Goal: Task Accomplishment & Management: Use online tool/utility

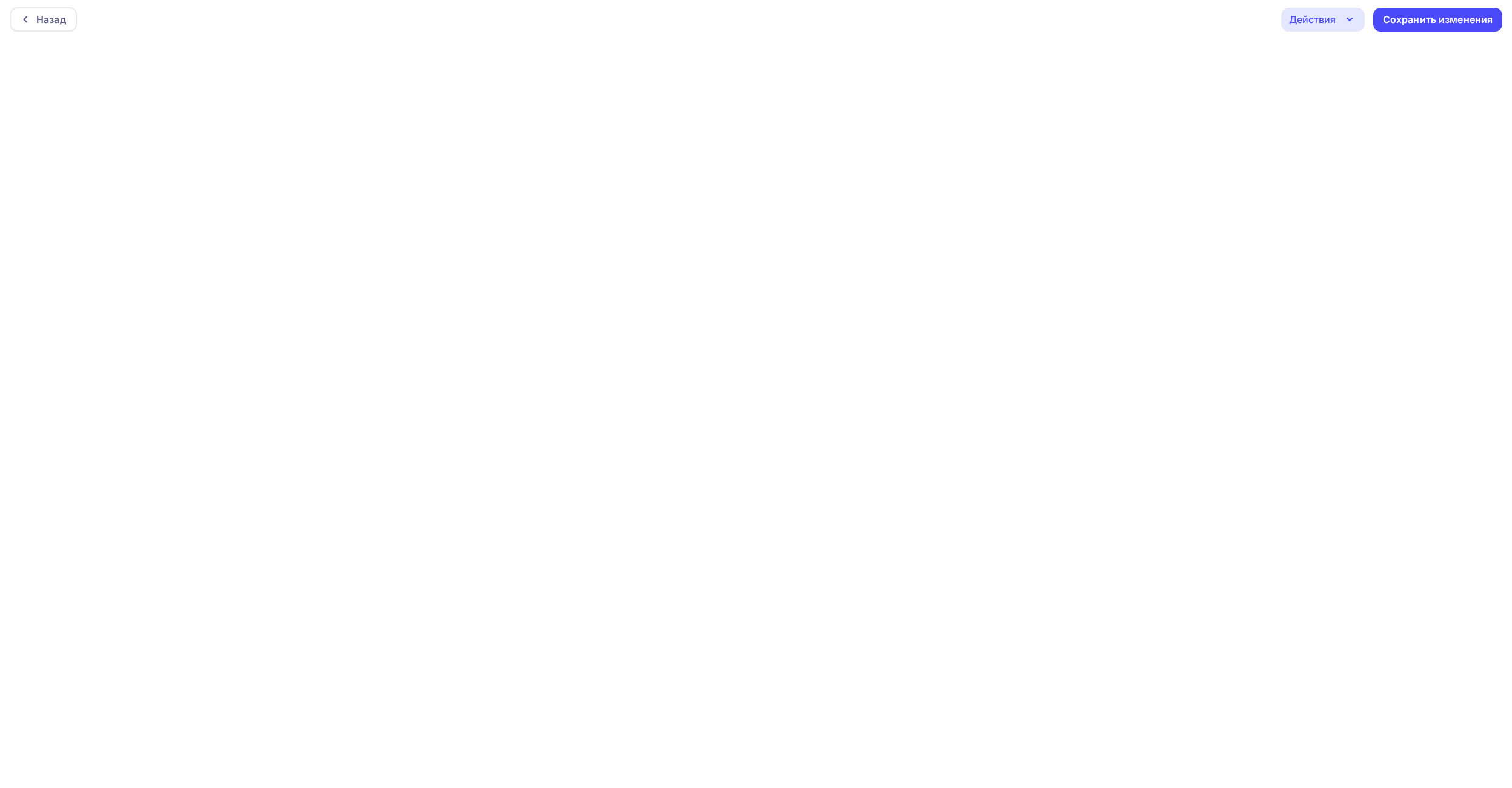
scroll to position [3, 0]
click at [1396, 16] on div "Сохранить изменения" at bounding box center [1438, 19] width 110 height 14
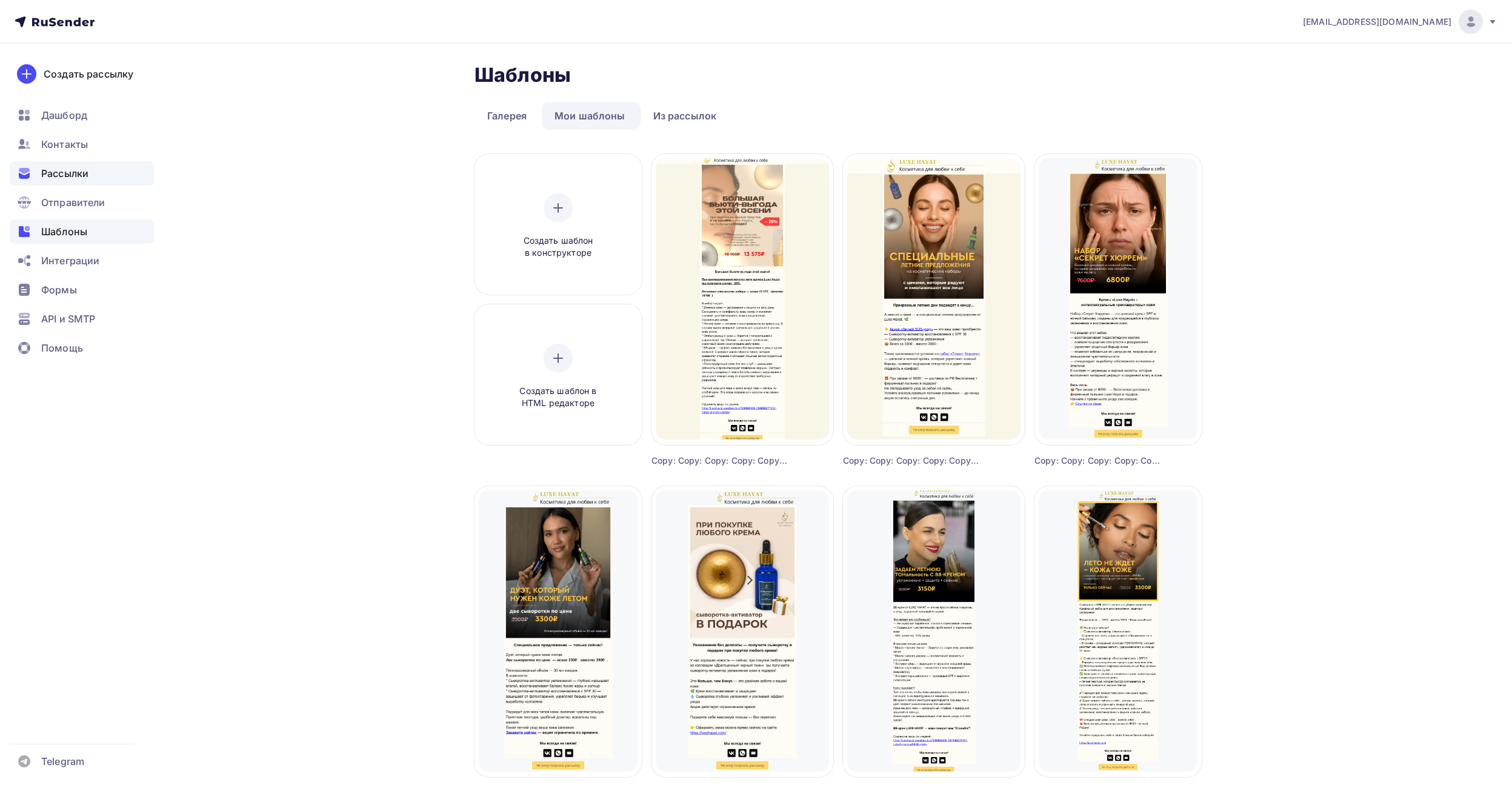
click at [98, 171] on div "Рассылки" at bounding box center [81, 173] width 145 height 24
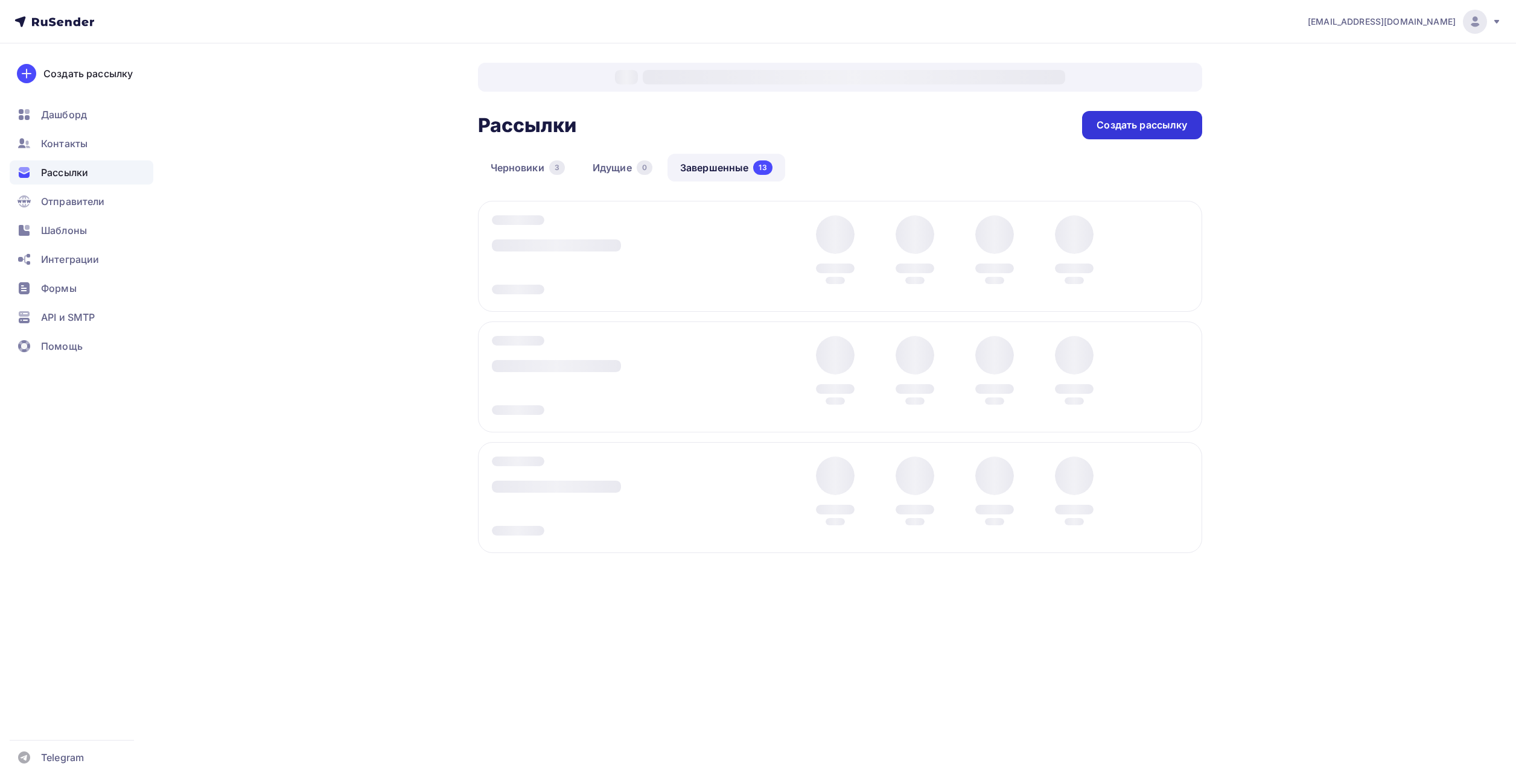
click at [1131, 129] on div "Создать рассылку" at bounding box center [1142, 125] width 91 height 14
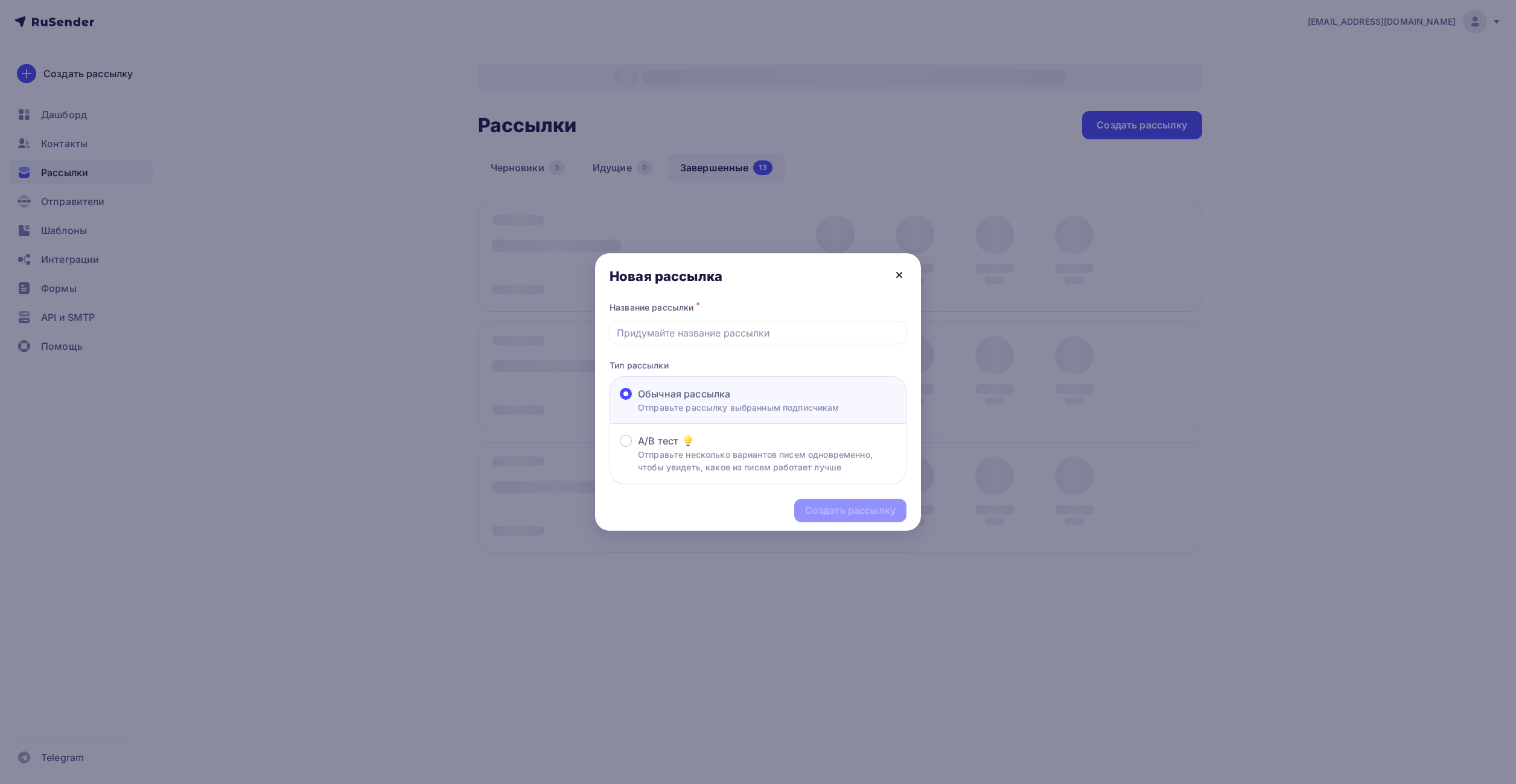
click at [903, 268] on icon at bounding box center [899, 275] width 14 height 14
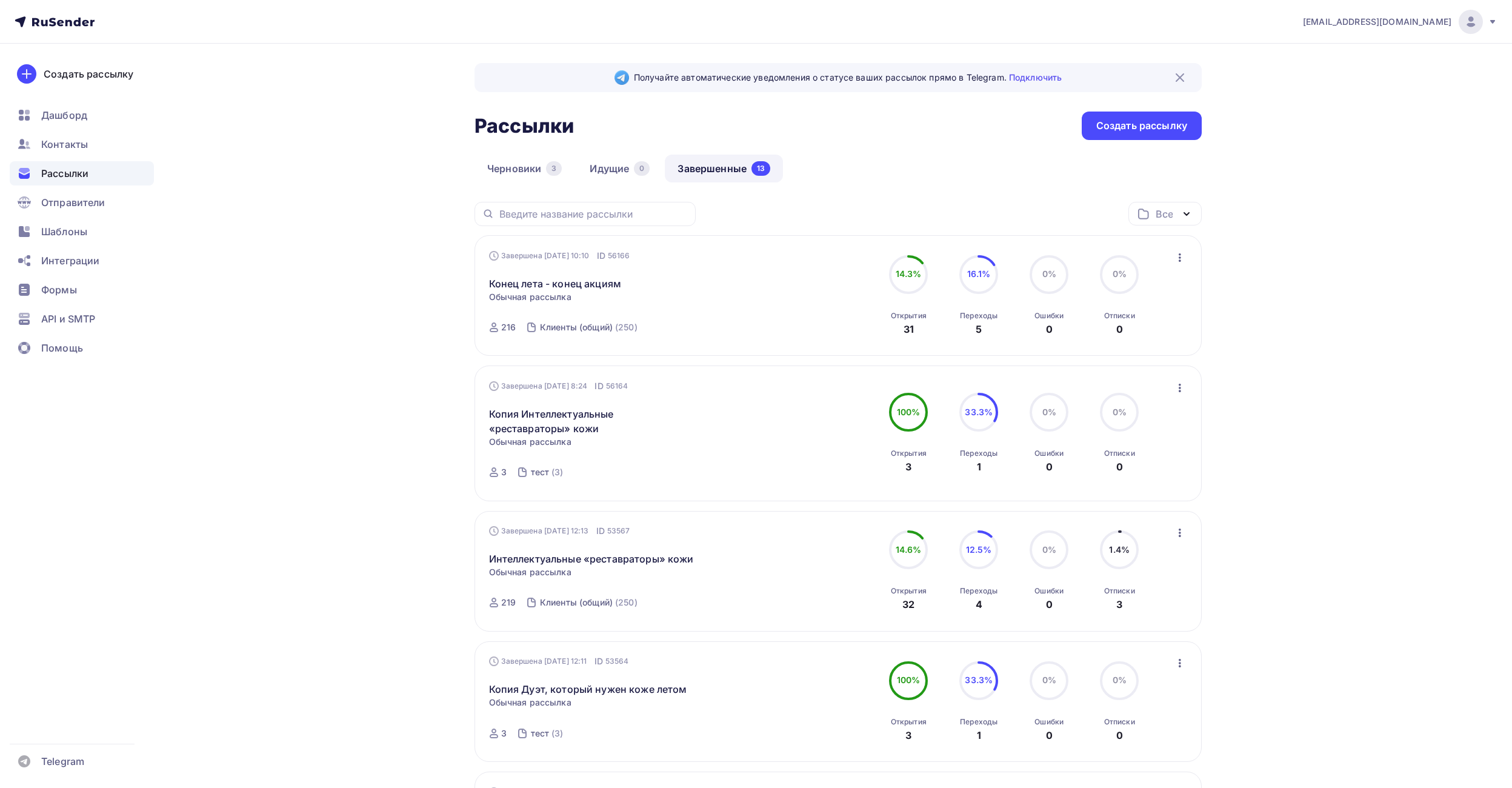
click at [1177, 256] on icon "button" at bounding box center [1179, 258] width 15 height 15
click at [1134, 342] on div "Копировать в новую" at bounding box center [1124, 337] width 124 height 15
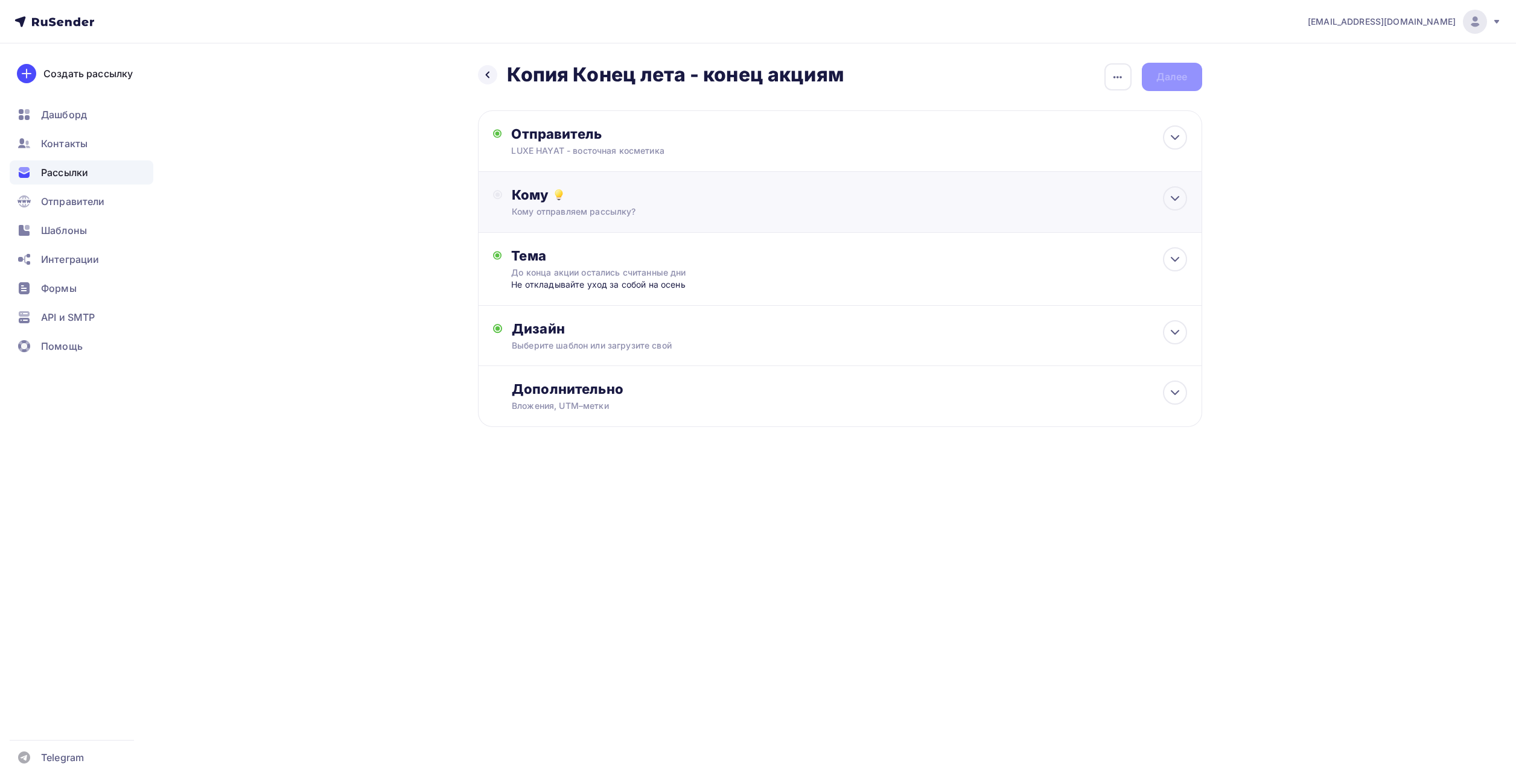
click at [571, 219] on div "Кому Кому отправляем рассылку? Списки получателей Выберите список Все списки id…" at bounding box center [840, 202] width 724 height 61
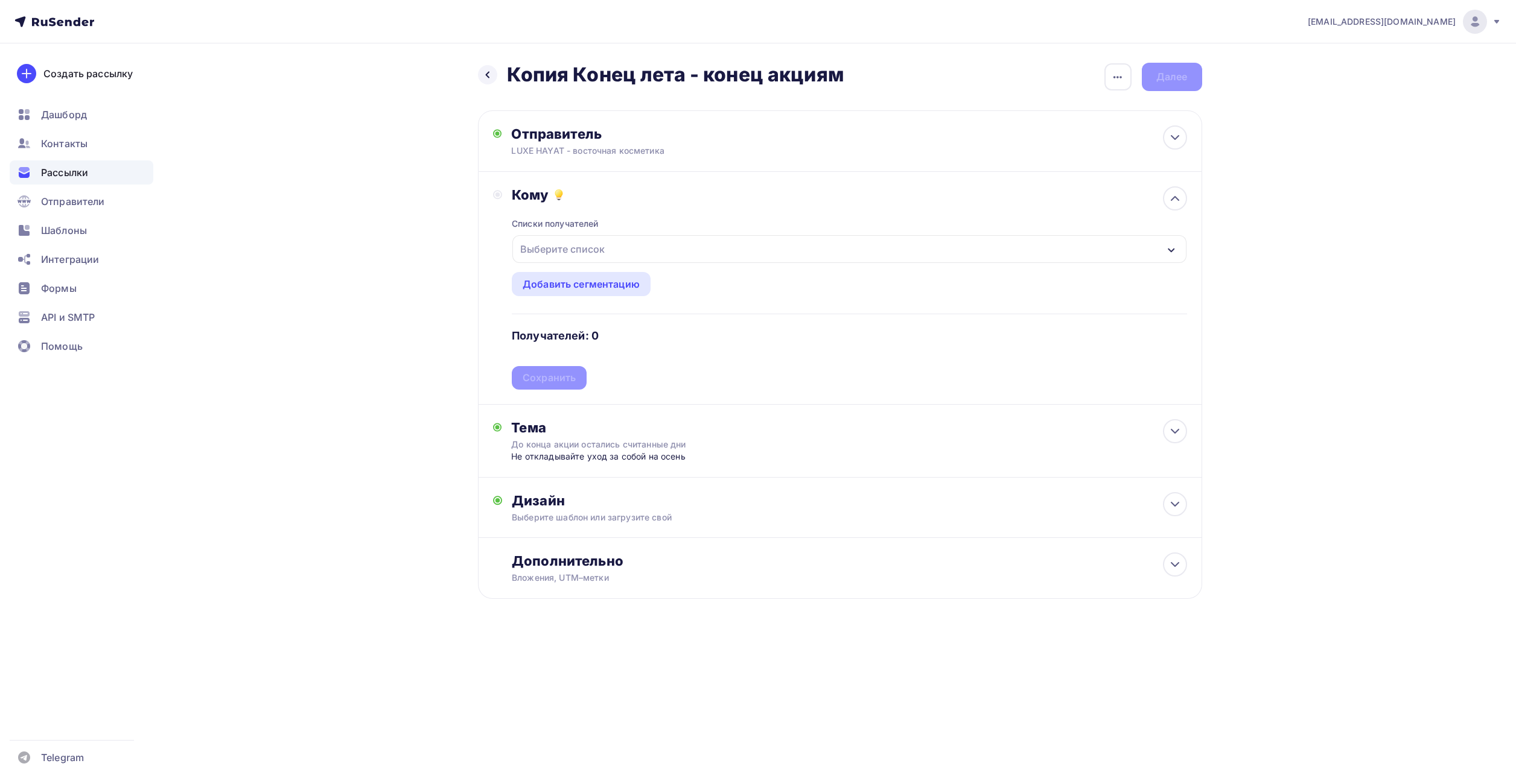
click at [588, 253] on div "Выберите список" at bounding box center [563, 249] width 94 height 22
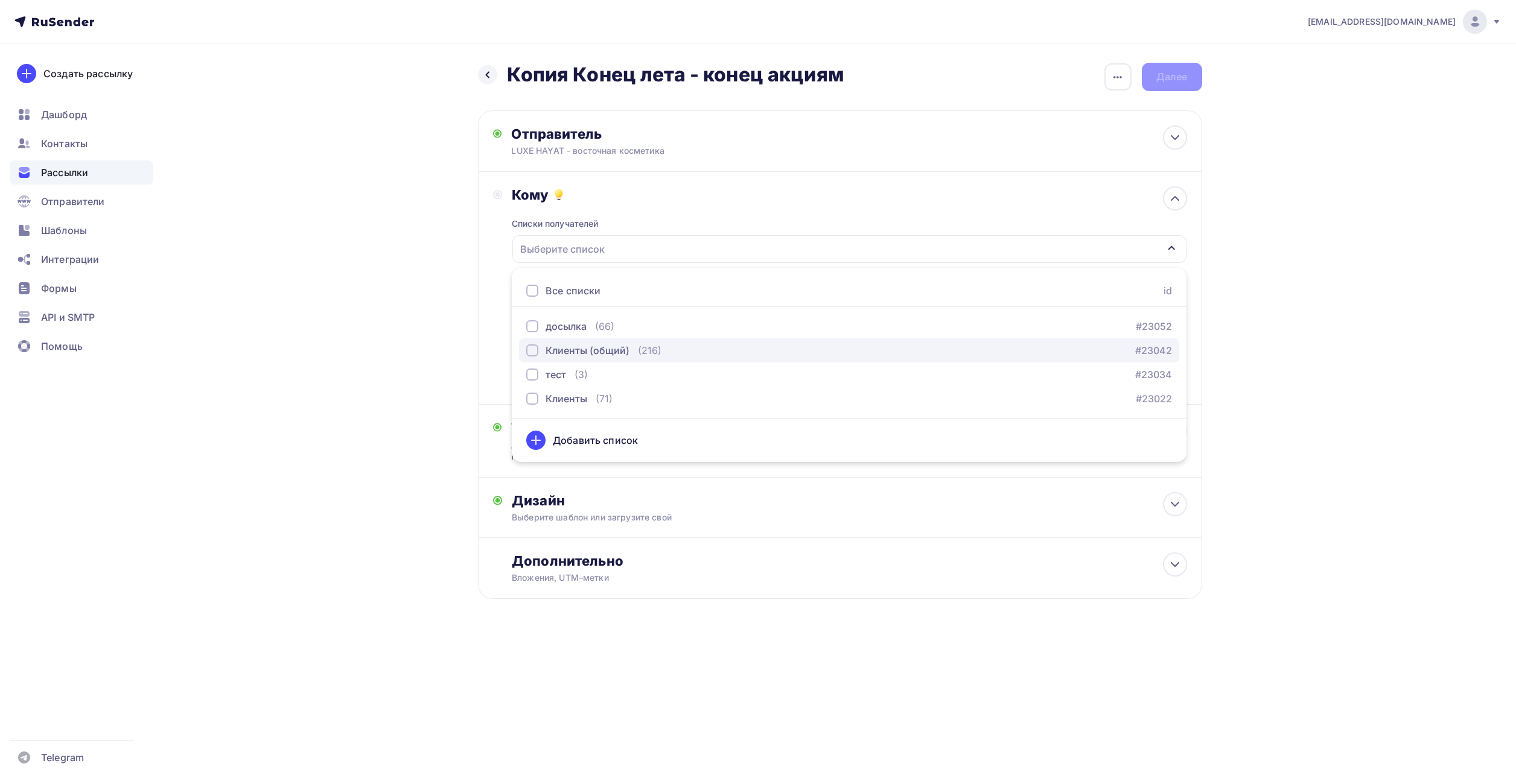
click at [520, 350] on button "Клиенты (общий) (216) #23042" at bounding box center [849, 351] width 660 height 24
click at [405, 320] on div "Назад Копия Конец лета - конец акциям Копия Конец лета - конец акциям Закончить…" at bounding box center [759, 360] width 989 height 633
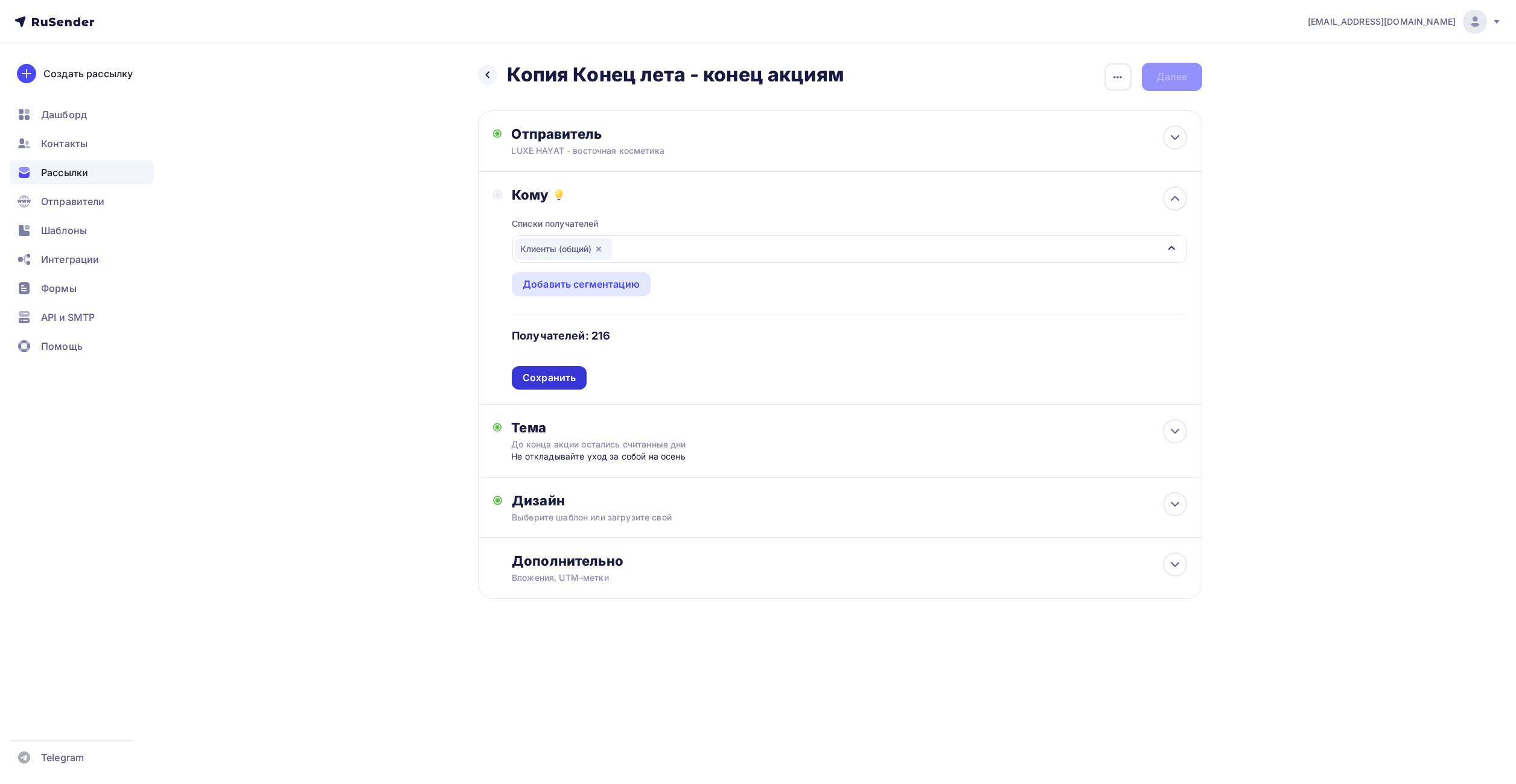
click at [549, 374] on div "Сохранить" at bounding box center [549, 378] width 53 height 14
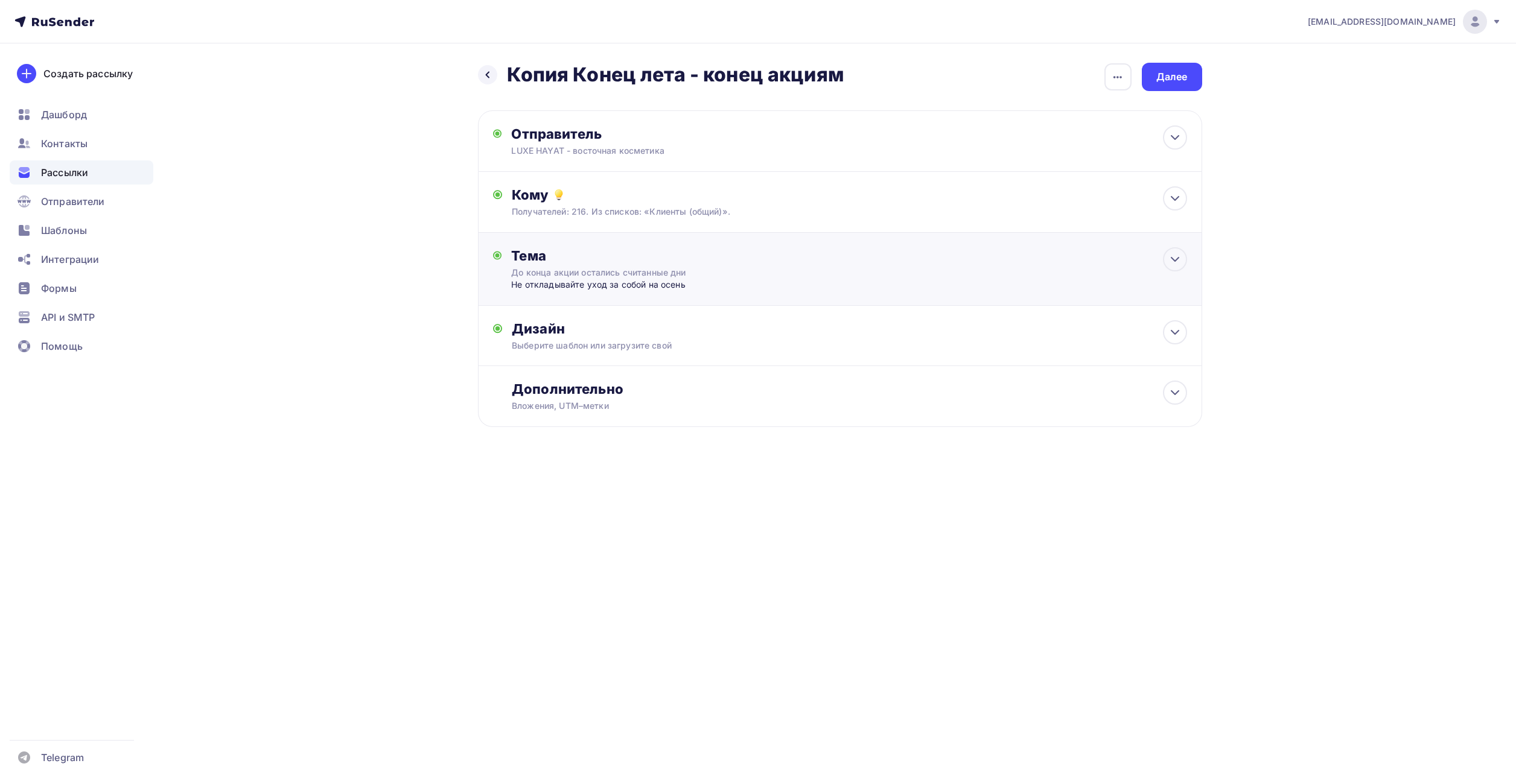
click at [617, 273] on div "До конца акции остались считанные дни" at bounding box center [618, 272] width 215 height 12
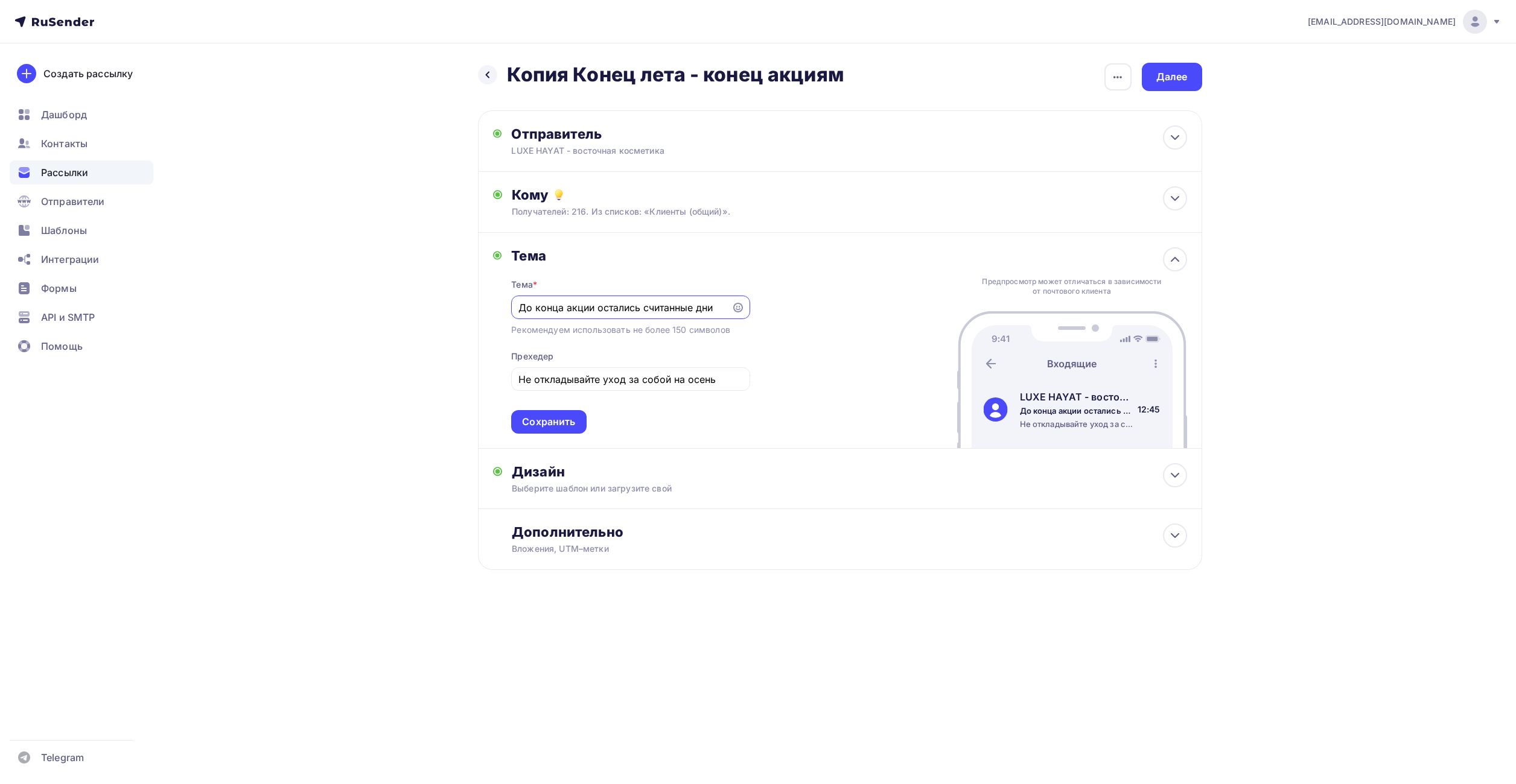
click at [614, 307] on input "До конца акции остались считанные дни" at bounding box center [622, 307] width 206 height 14
paste input "ольшая бьюти-выгода этой осени!"
type input "Большая бьюти-выгода этой осени!"
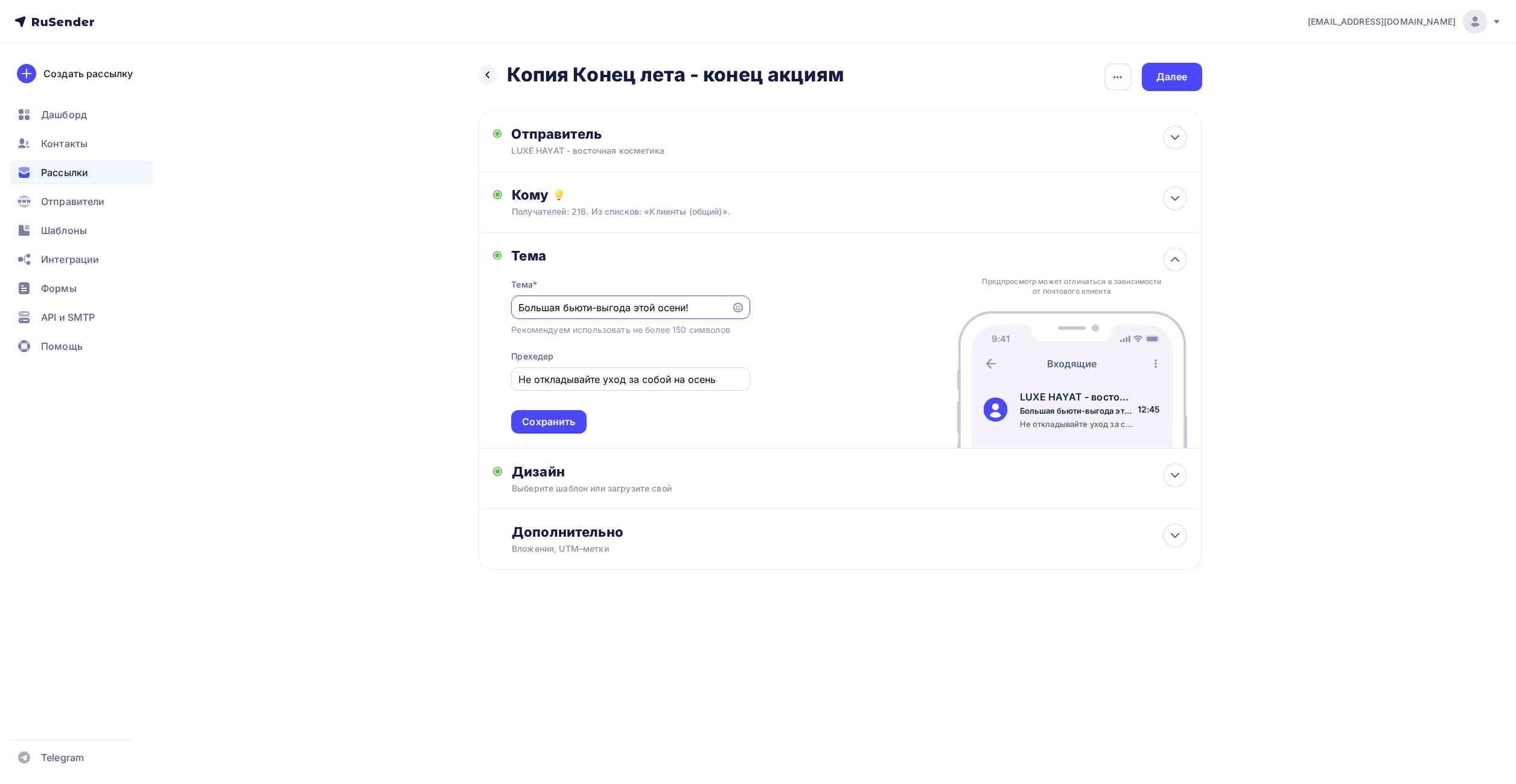
click at [585, 371] on div "Не откладывайте уход за собой на осень" at bounding box center [630, 379] width 238 height 23
click at [585, 379] on input "Не откладывайте уход за собой на осень" at bounding box center [630, 379] width 224 height 14
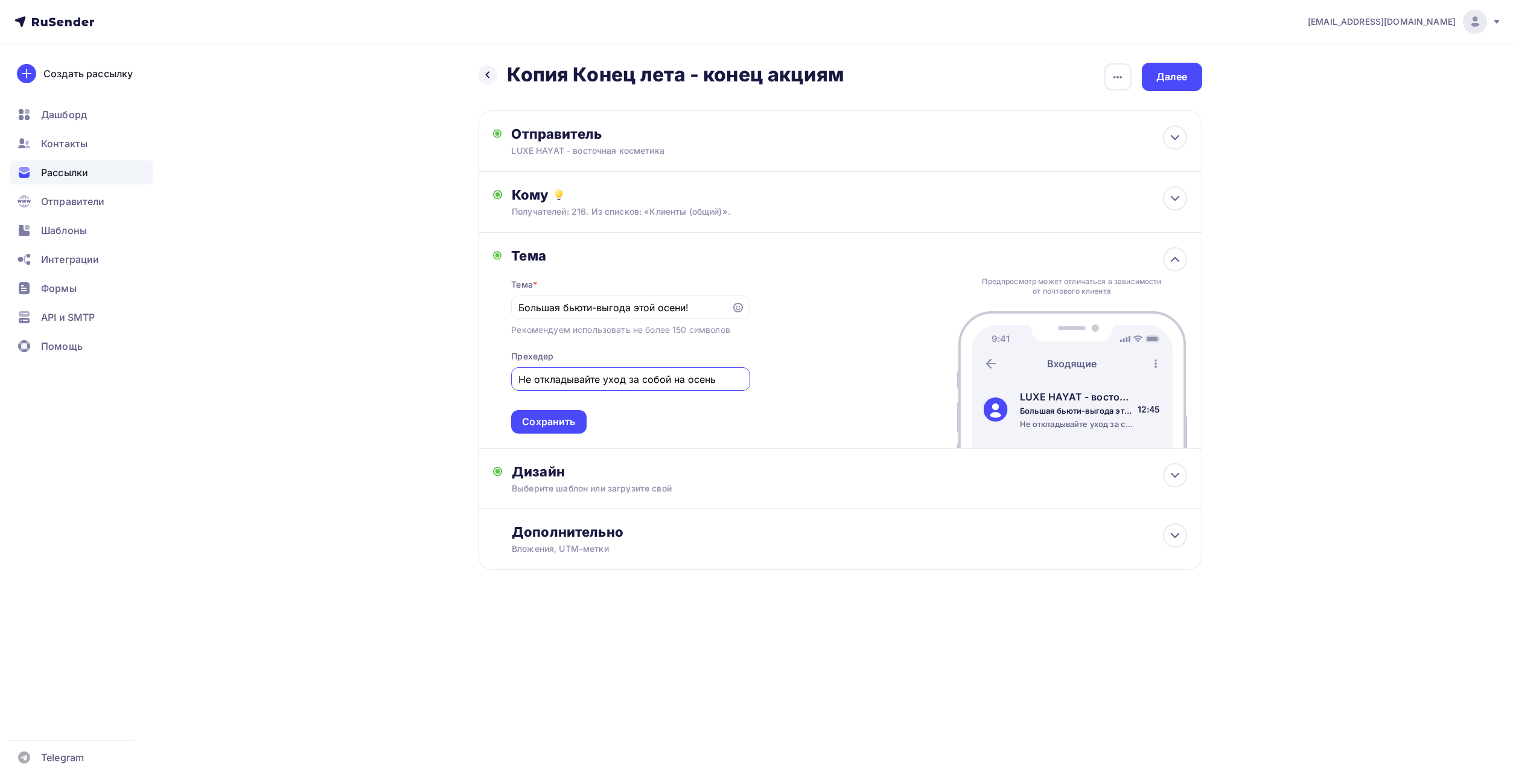
click at [585, 379] on input "Не откладывайте уход за собой на осень" at bounding box center [630, 379] width 224 height 14
paste input "ри единовременной покупке пяти кремов Luxe Hayat вы получаете скидку –25%"
drag, startPoint x: 684, startPoint y: 378, endPoint x: 750, endPoint y: 373, distance: 66.2
click at [749, 375] on div "При единовременной покупке пяти кремов Luxe Hayat вы получаете скидку –25%" at bounding box center [630, 379] width 238 height 23
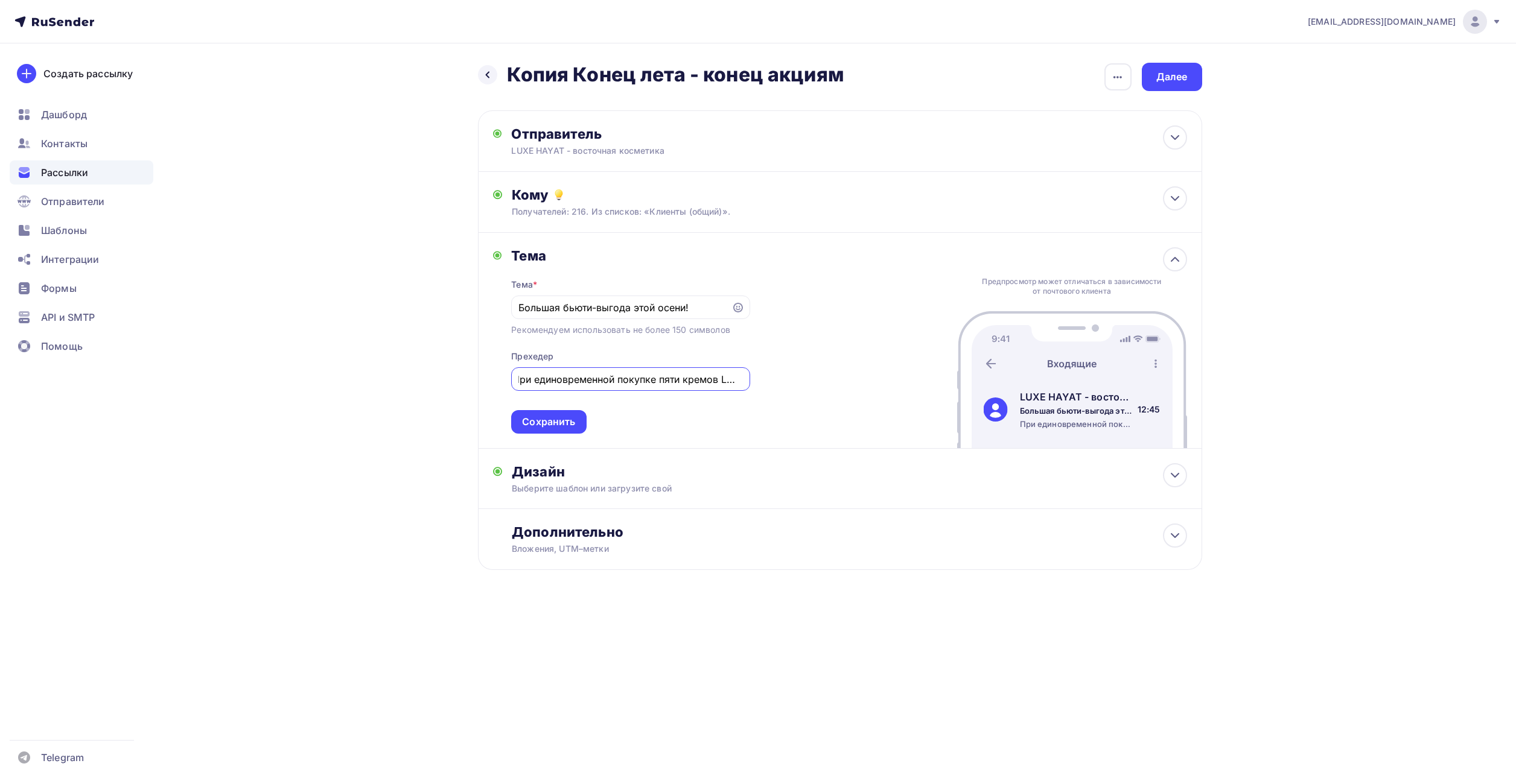
scroll to position [0, 0]
paste input "скидку –25%"
drag, startPoint x: 522, startPoint y: 380, endPoint x: 510, endPoint y: 381, distance: 12.0
click at [510, 381] on div "Тема Тема * Большая бьюти-выгода этой осени! Рекомендуем использовать не более …" at bounding box center [621, 340] width 257 height 187
drag, startPoint x: 588, startPoint y: 379, endPoint x: 605, endPoint y: 376, distance: 17.3
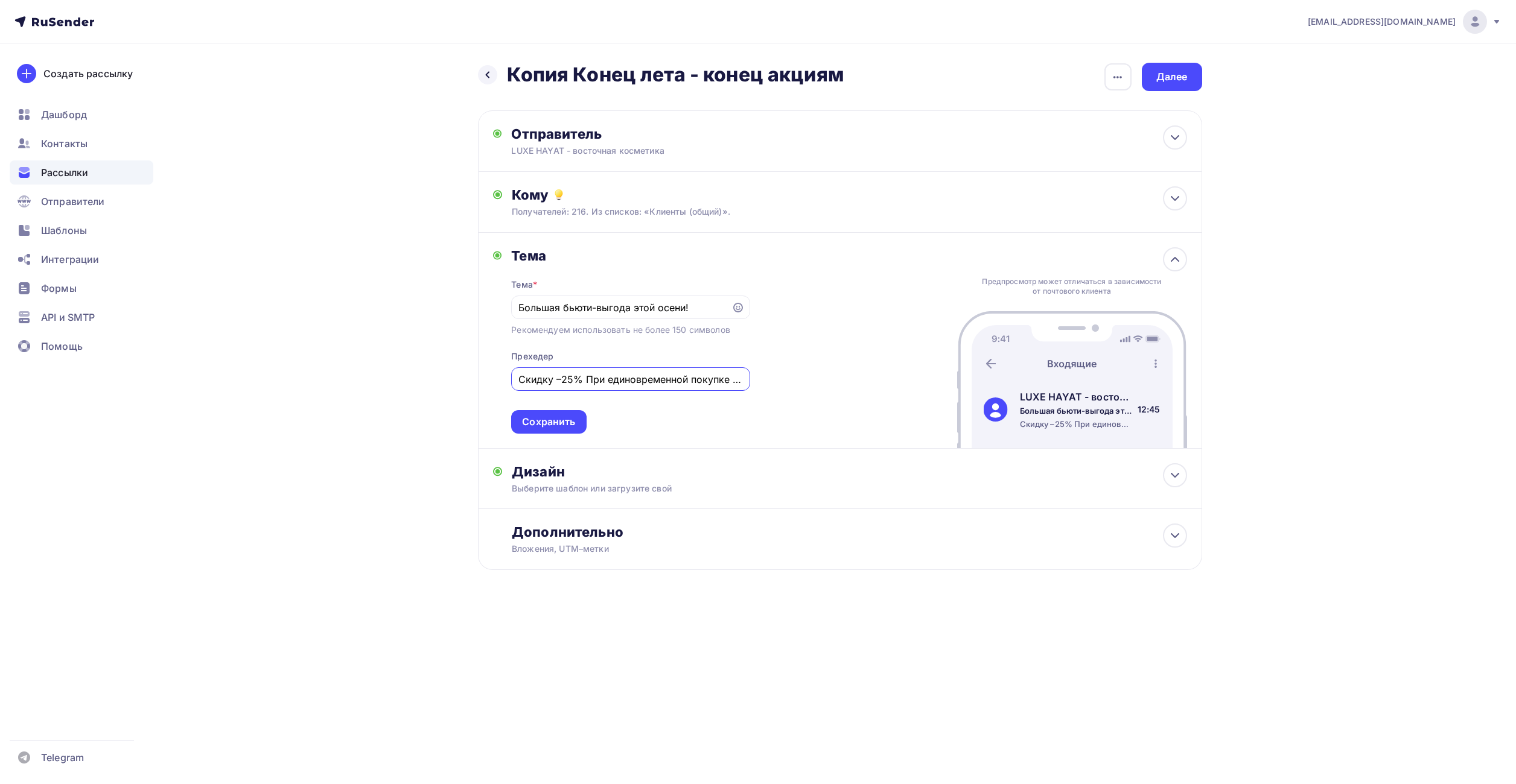
click at [605, 376] on input "Скидку –25% При единовременной покупке пяти кремов Luxe Hayat вы получаете" at bounding box center [630, 379] width 224 height 14
click at [596, 381] on input "Скидку –25% При единовременной покупке пяти кремов Luxe Hayat вы получаете" at bounding box center [630, 379] width 224 height 14
click at [593, 383] on input "Скидку –25% При единовременной покупке пяти кремов Luxe Hayat вы получаете" at bounding box center [630, 379] width 224 height 14
click at [597, 381] on input "Скидку –25% При единовременной покупке пяти кремов Luxe Hayat вы получаете" at bounding box center [630, 379] width 224 height 14
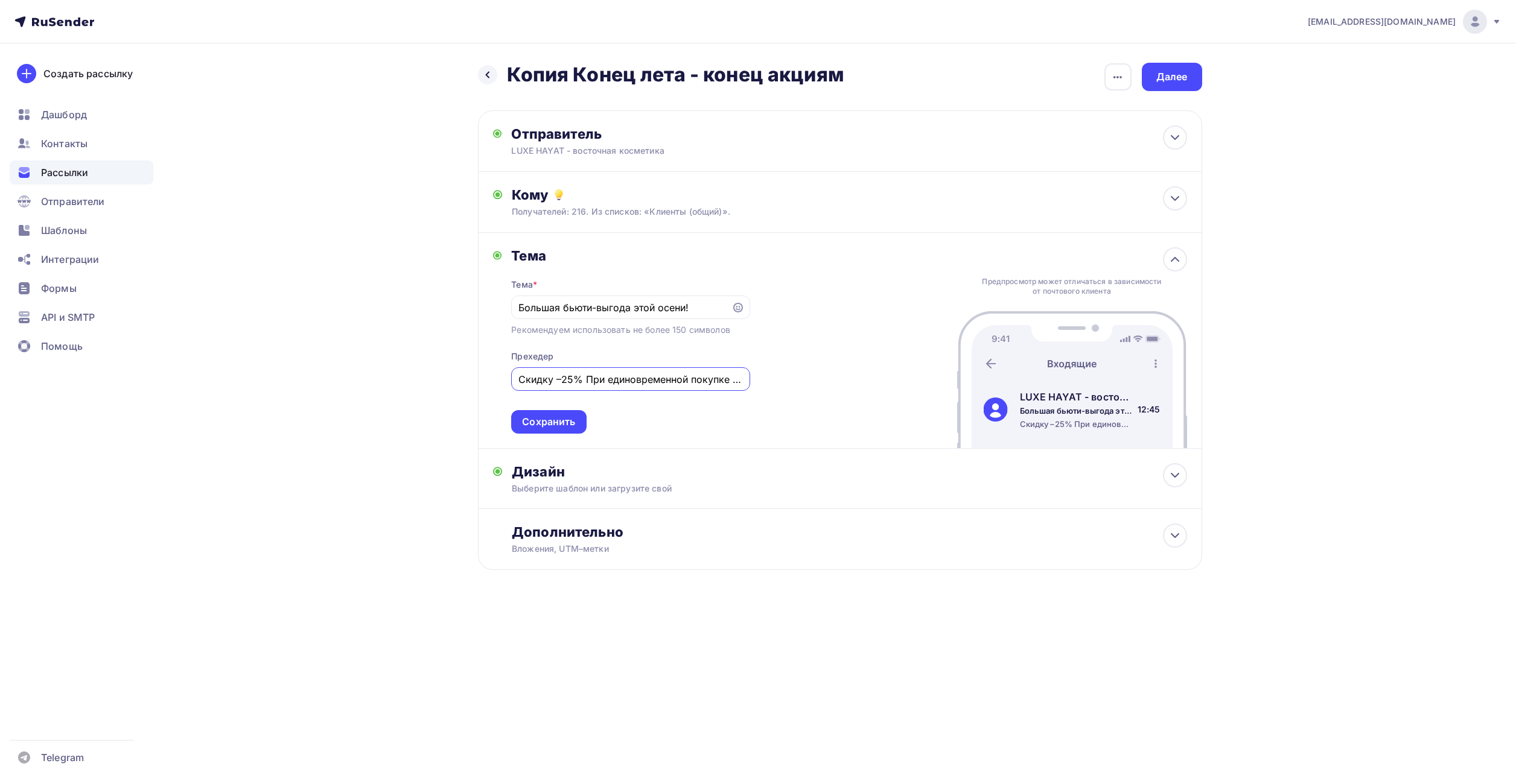
click at [597, 381] on input "Скидку –25% При единовременной покупке пяти кремов Luxe Hayat вы получаете" at bounding box center [630, 379] width 224 height 14
click at [635, 378] on input "Скидку –25% при единовременной покупке пяти кремов Luxe Hayat вы получаете" at bounding box center [630, 379] width 224 height 14
drag, startPoint x: 689, startPoint y: 382, endPoint x: 816, endPoint y: 377, distance: 127.1
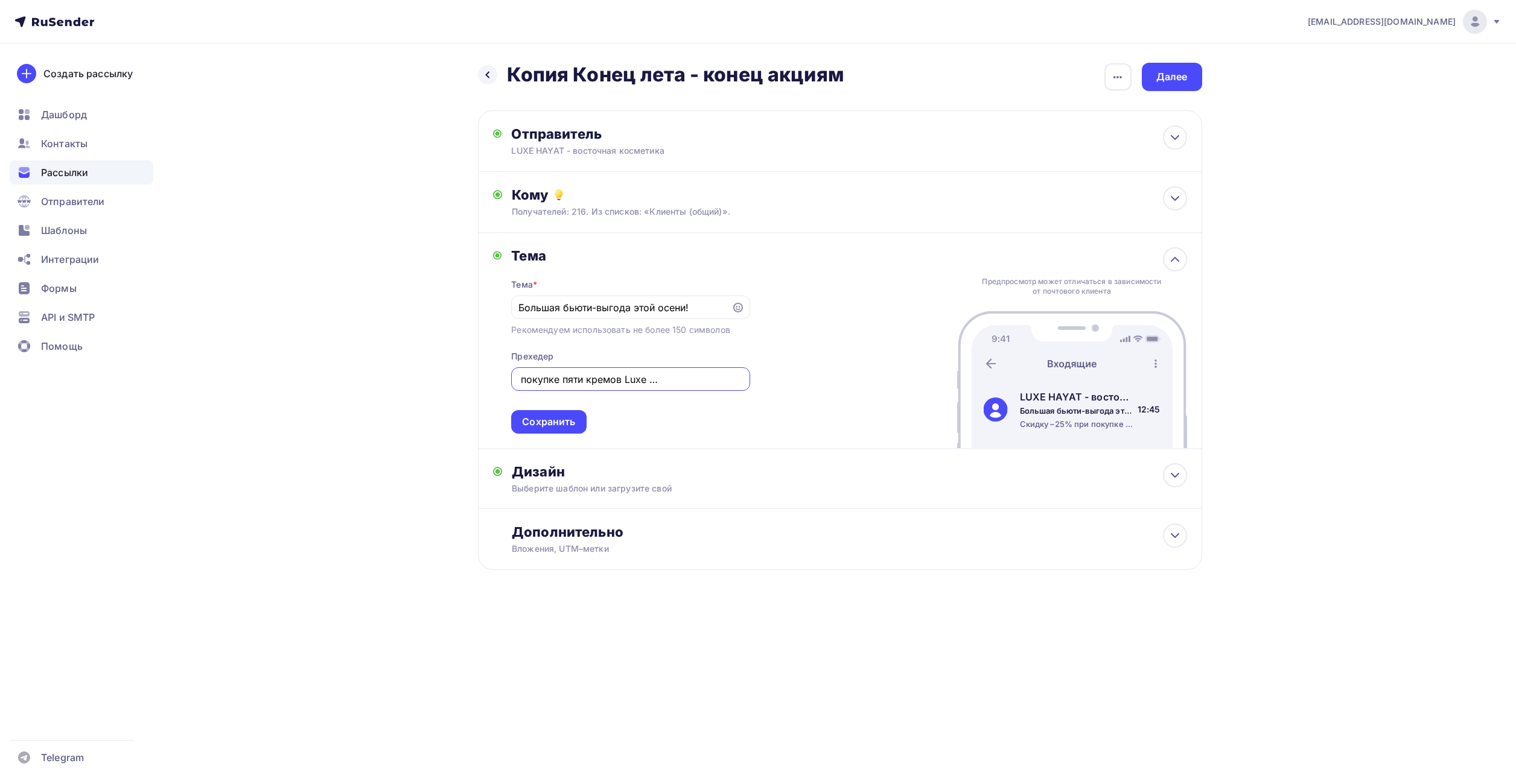
click at [816, 377] on div "Тема Тема * Большая бьюти-выгода этой осени! Рекомендуем использовать не более …" at bounding box center [840, 341] width 724 height 216
click at [723, 376] on input "Скидку –25% при покупке пяти кремов Luxe Hayat вы получаете" at bounding box center [630, 379] width 224 height 14
drag, startPoint x: 676, startPoint y: 377, endPoint x: 791, endPoint y: 378, distance: 115.0
click at [791, 378] on div "Тема Тема * Большая бьюти-выгода этой осени! Рекомендуем использовать не более …" at bounding box center [840, 341] width 724 height 216
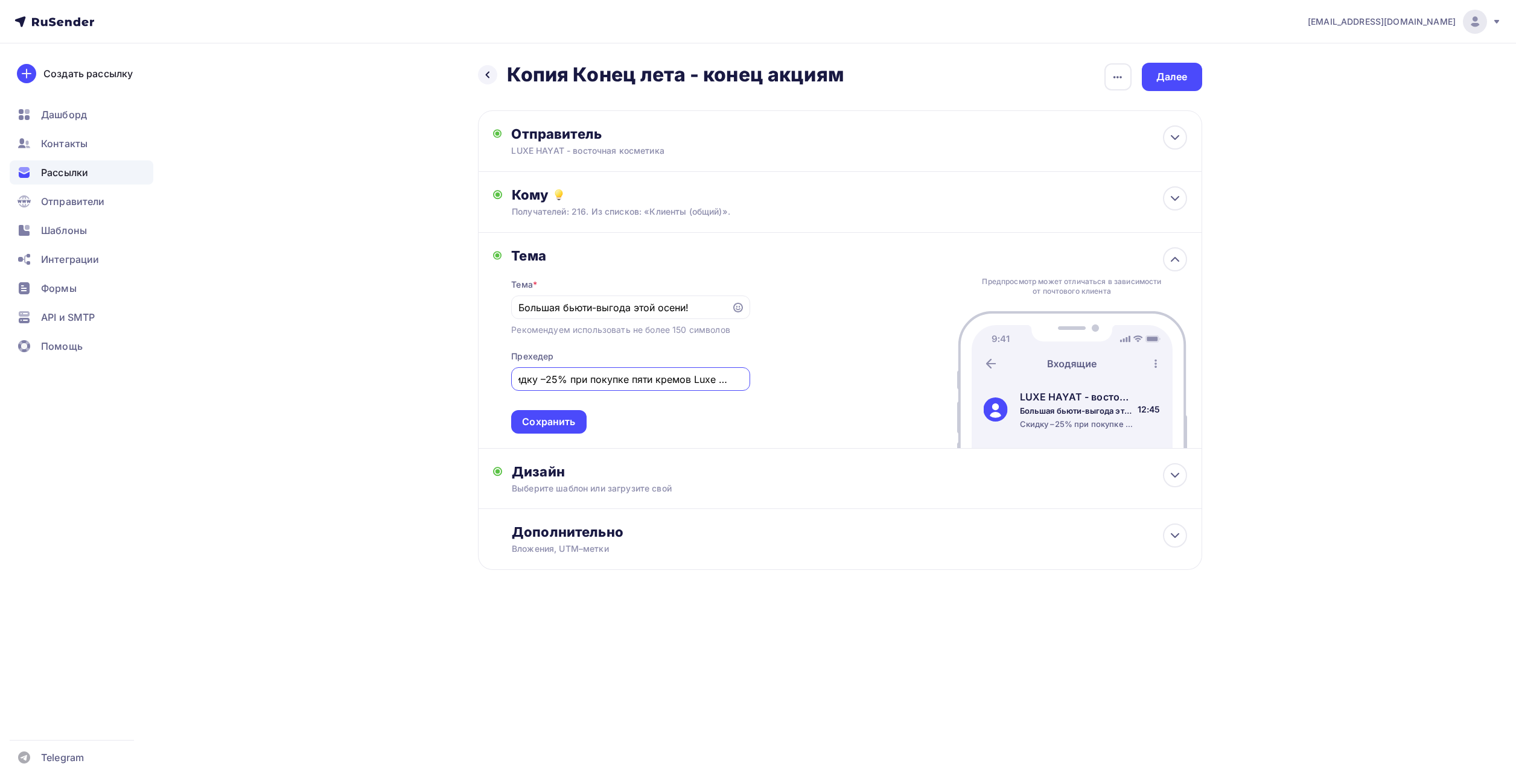
drag, startPoint x: 692, startPoint y: 382, endPoint x: 820, endPoint y: 381, distance: 128.0
click at [820, 381] on div "Тема Тема * Большая бьюти-выгода этой осени! Рекомендуем использовать не более …" at bounding box center [840, 341] width 724 height 216
type input "Скидку –25% при покупке пяти кремов"
click at [572, 421] on div "Сохранить" at bounding box center [549, 422] width 53 height 14
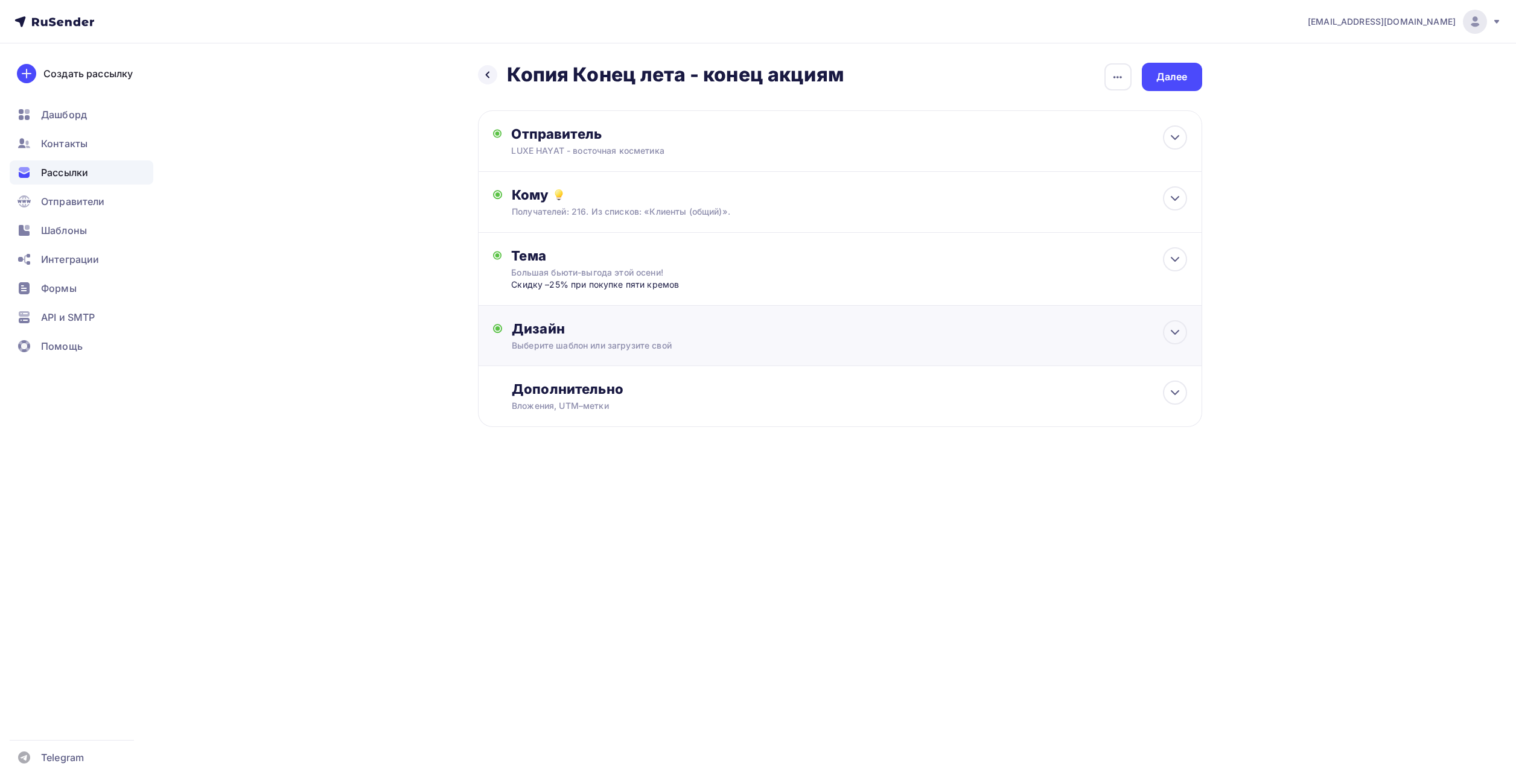
click at [606, 349] on div "Выберите шаблон или загрузите свой" at bounding box center [815, 346] width 608 height 12
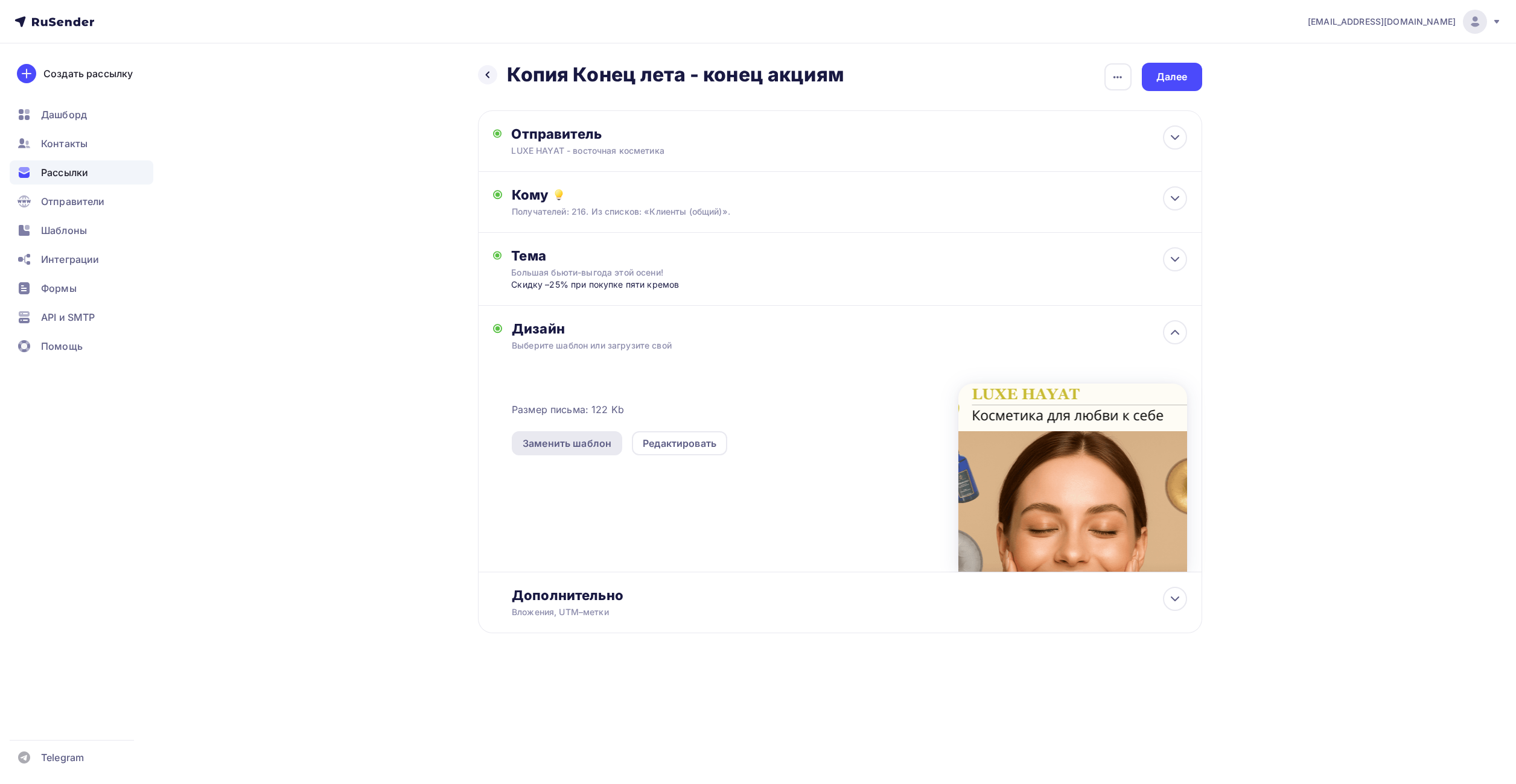
click at [544, 441] on div "Заменить шаблон" at bounding box center [566, 443] width 89 height 14
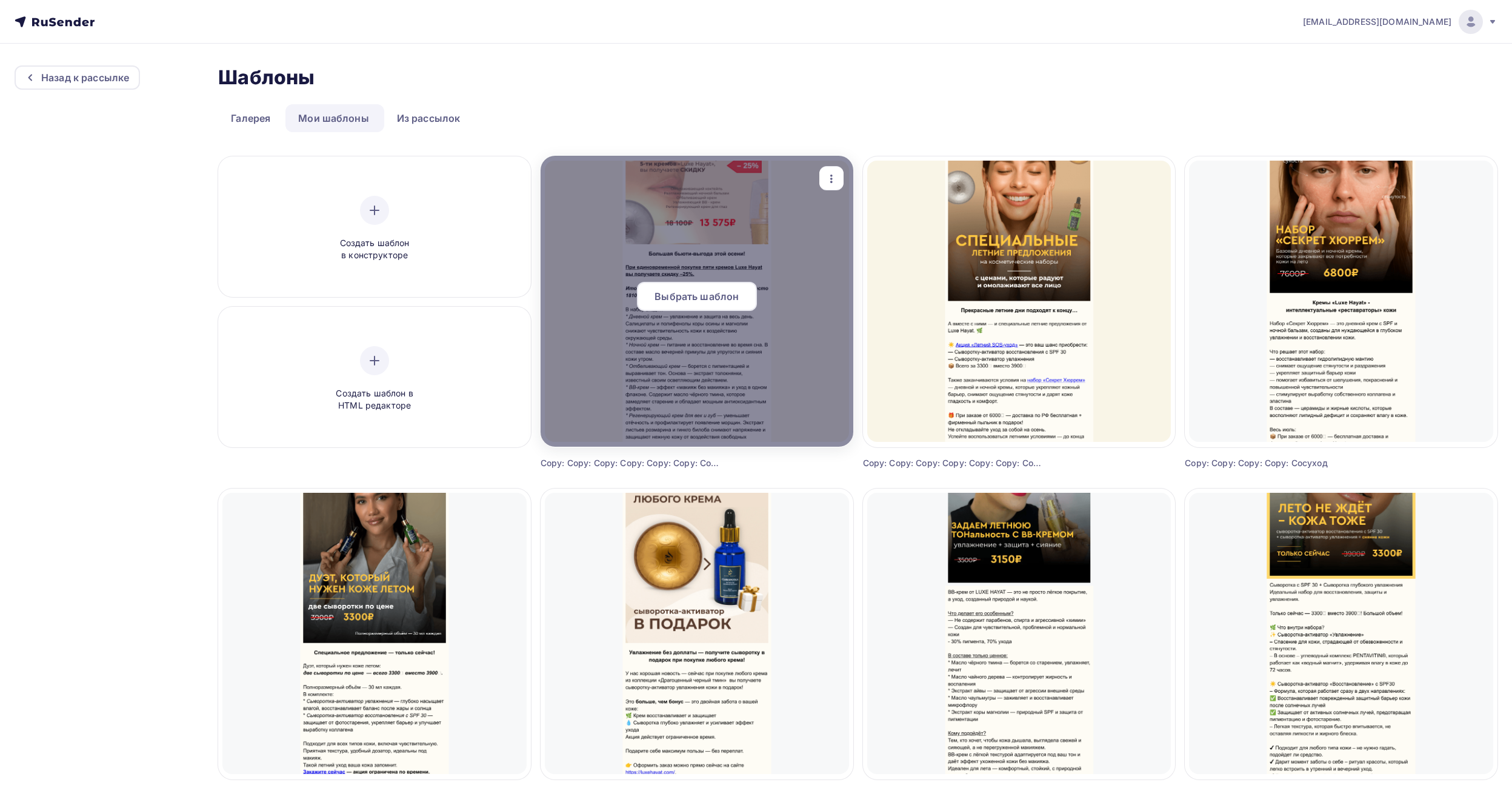
click at [694, 298] on span "Выбрать шаблон" at bounding box center [696, 296] width 84 height 15
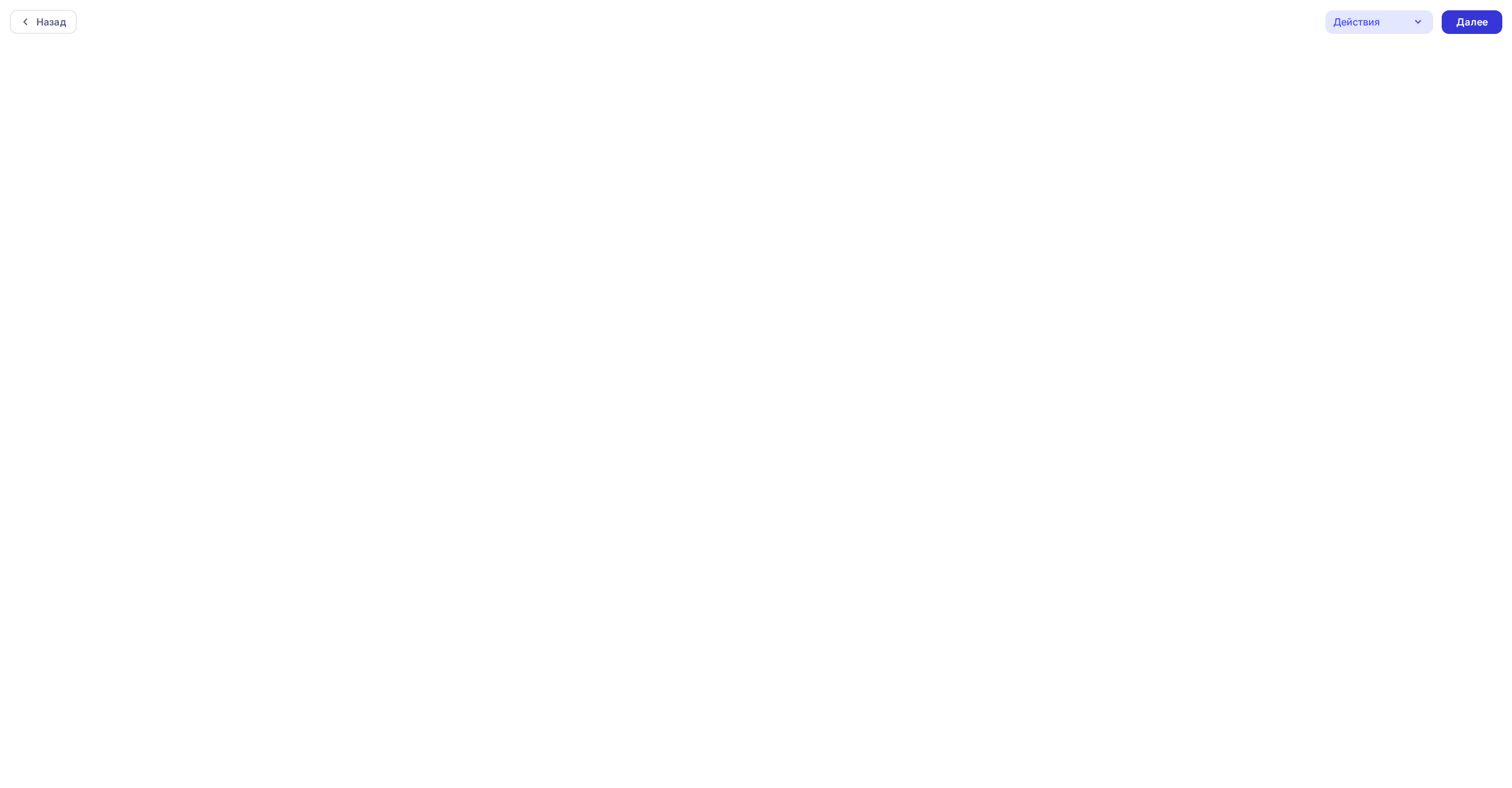
click at [1486, 29] on div "Далее" at bounding box center [1472, 21] width 61 height 23
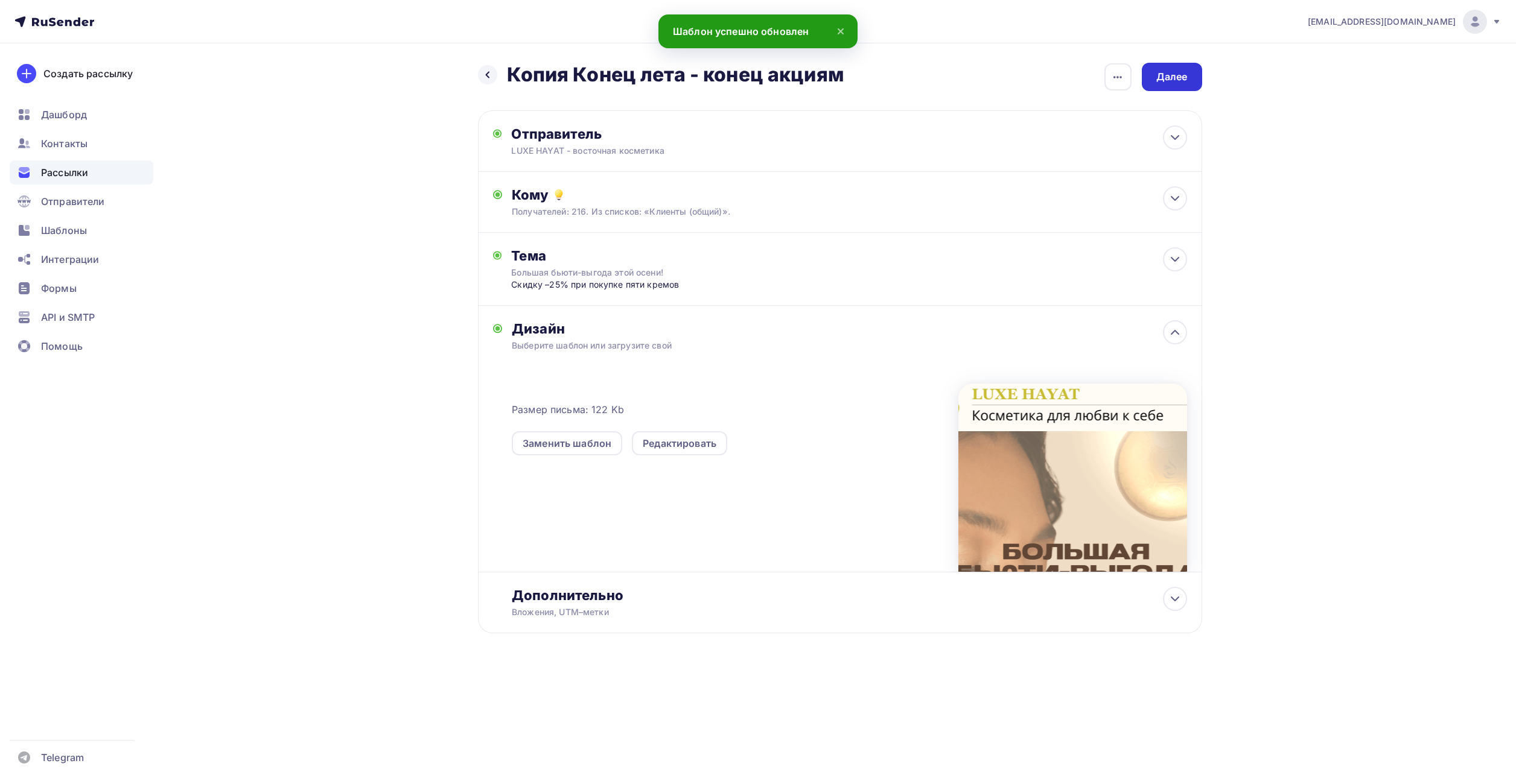
click at [1176, 80] on div "Далее" at bounding box center [1172, 77] width 31 height 14
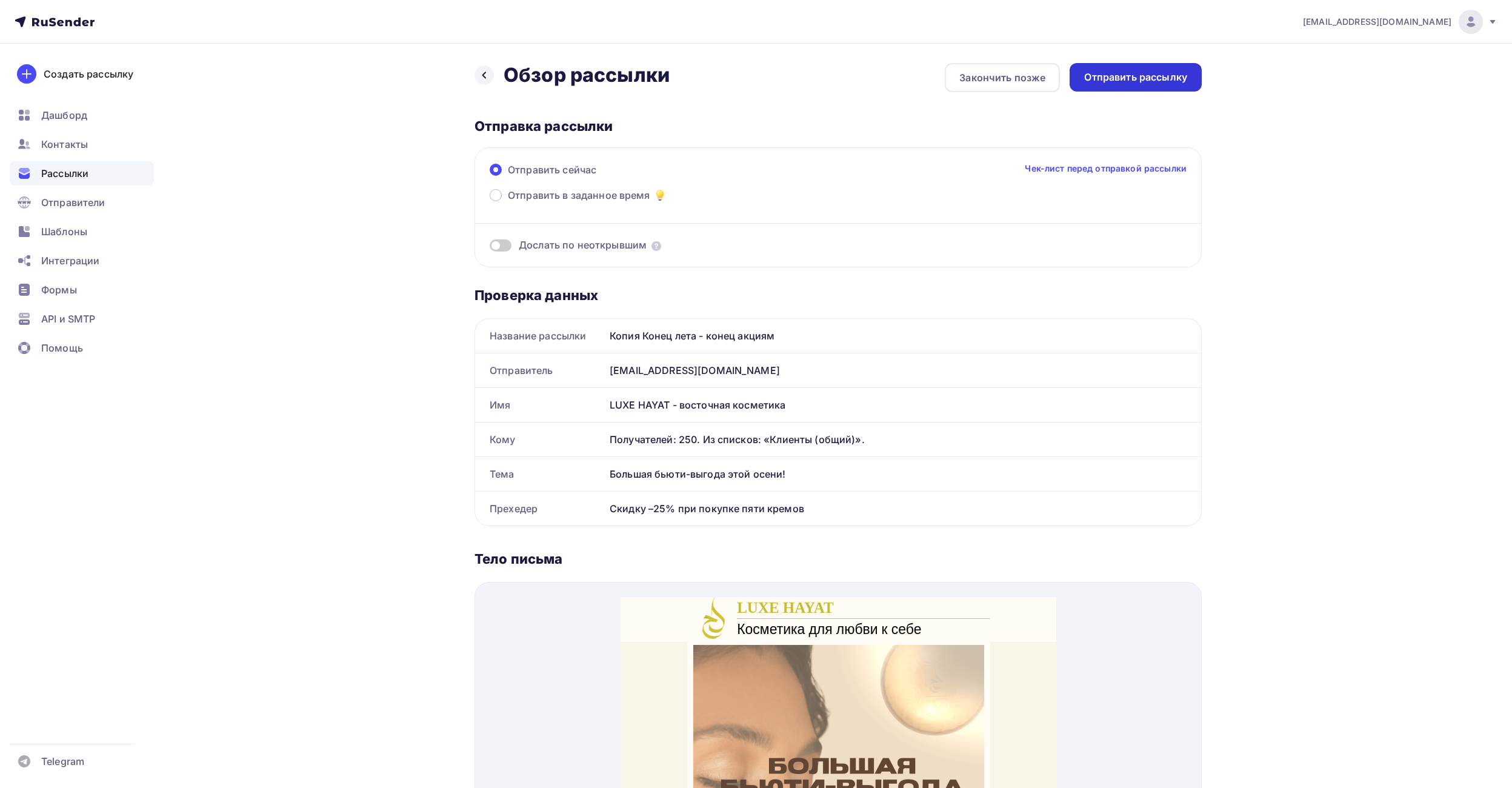
click at [1181, 71] on div "Отправить рассылку" at bounding box center [1135, 77] width 103 height 14
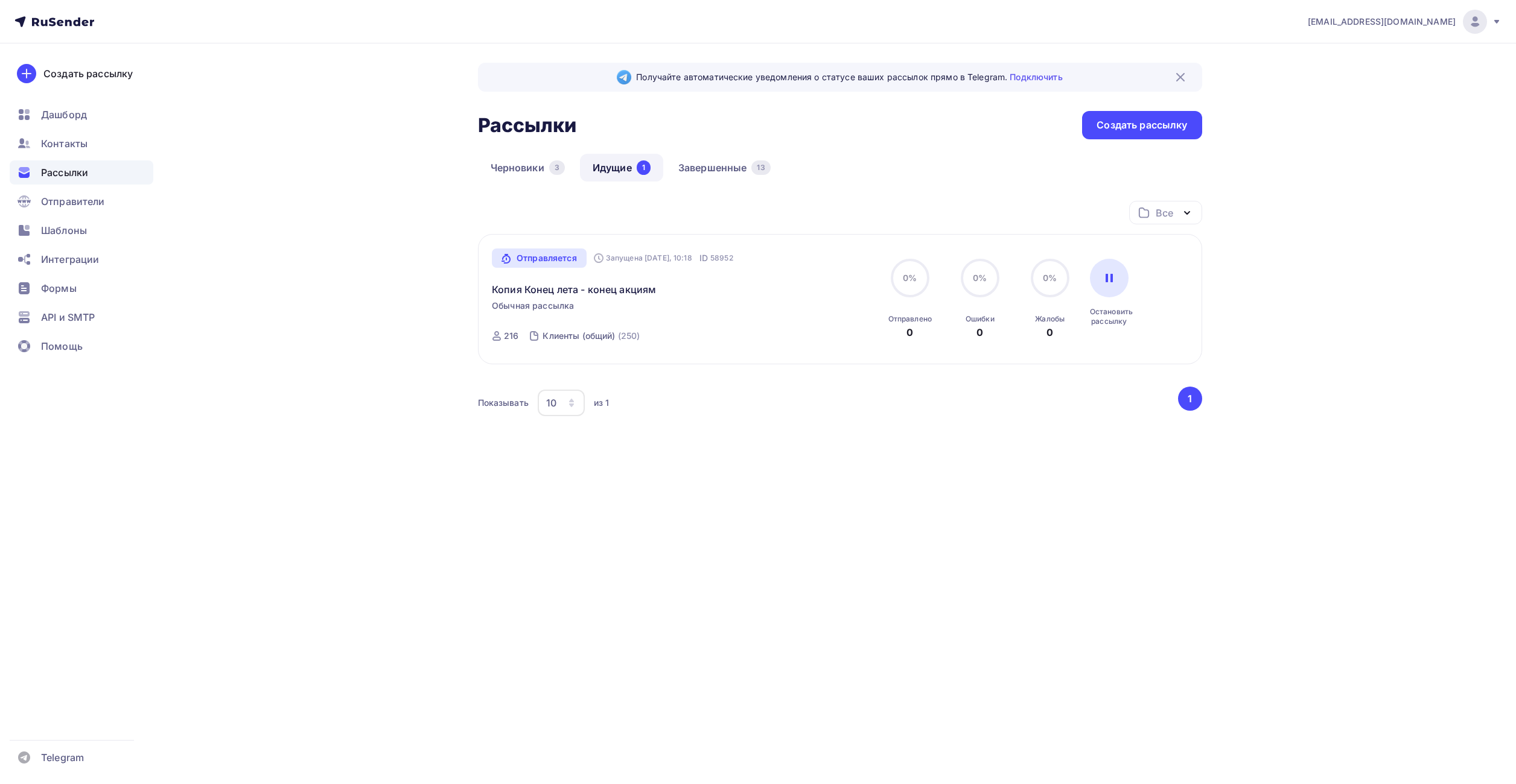
click at [809, 496] on div "Получайте автоматические уведомления о статусе ваших рассылок прямо в Telegram.…" at bounding box center [759, 291] width 989 height 496
